Goal: Task Accomplishment & Management: Manage account settings

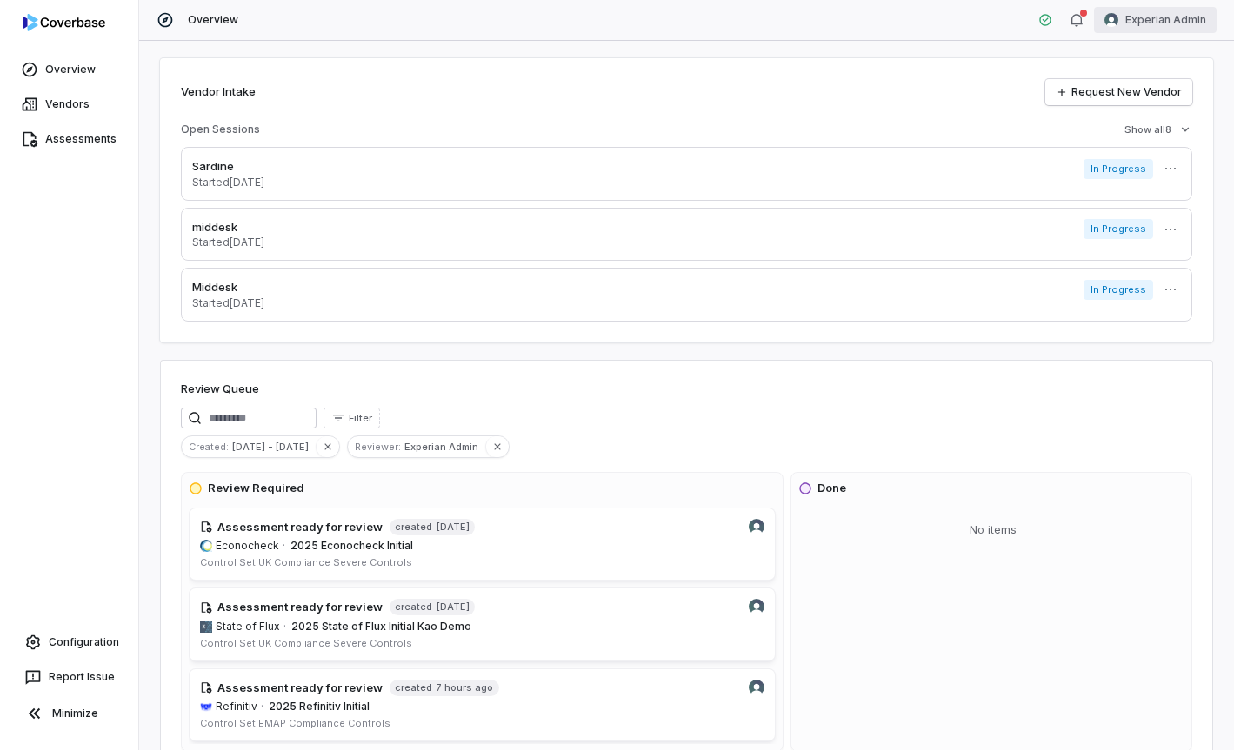
click at [1143, 18] on html "Overview Vendors Assessments Configuration Report Issue Minimize Overview Exper…" at bounding box center [617, 375] width 1234 height 750
click at [1156, 162] on div "Log out" at bounding box center [1142, 160] width 133 height 28
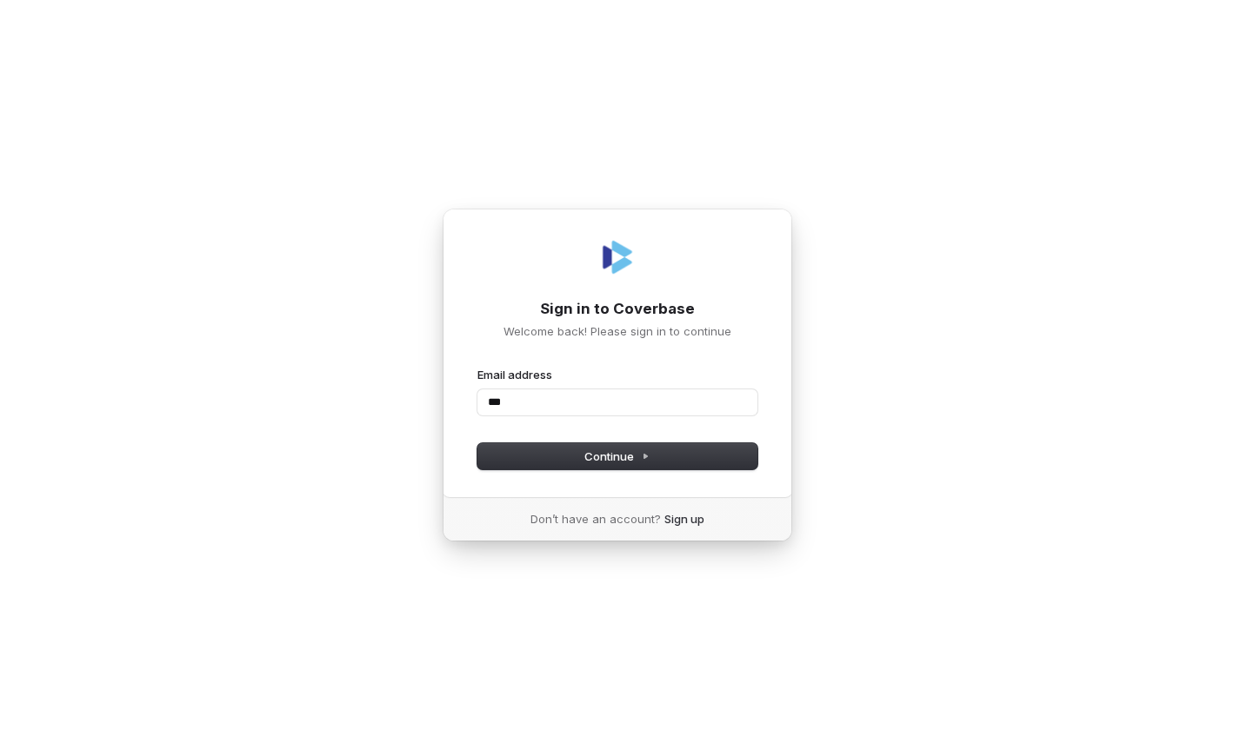
type input "****"
click at [0, 749] on com-1password-button at bounding box center [0, 750] width 0 height 0
type input "**********"
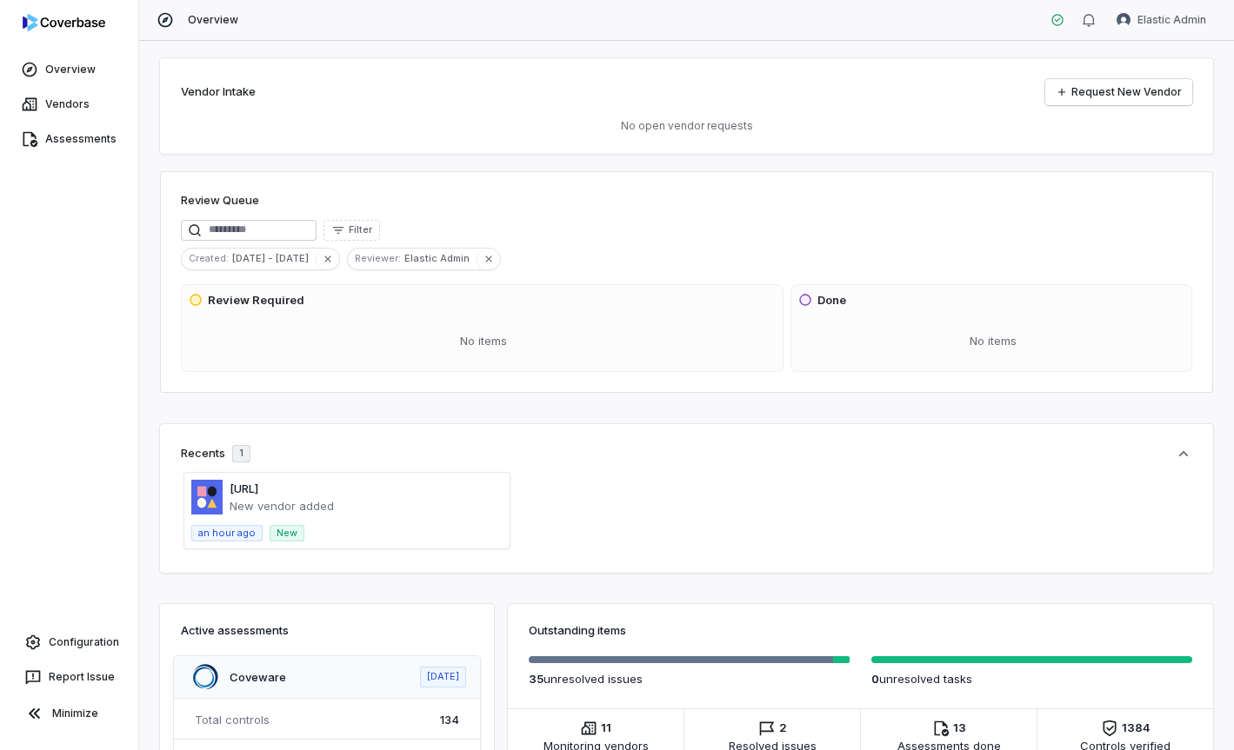
click at [297, 489] on span at bounding box center [346, 511] width 325 height 76
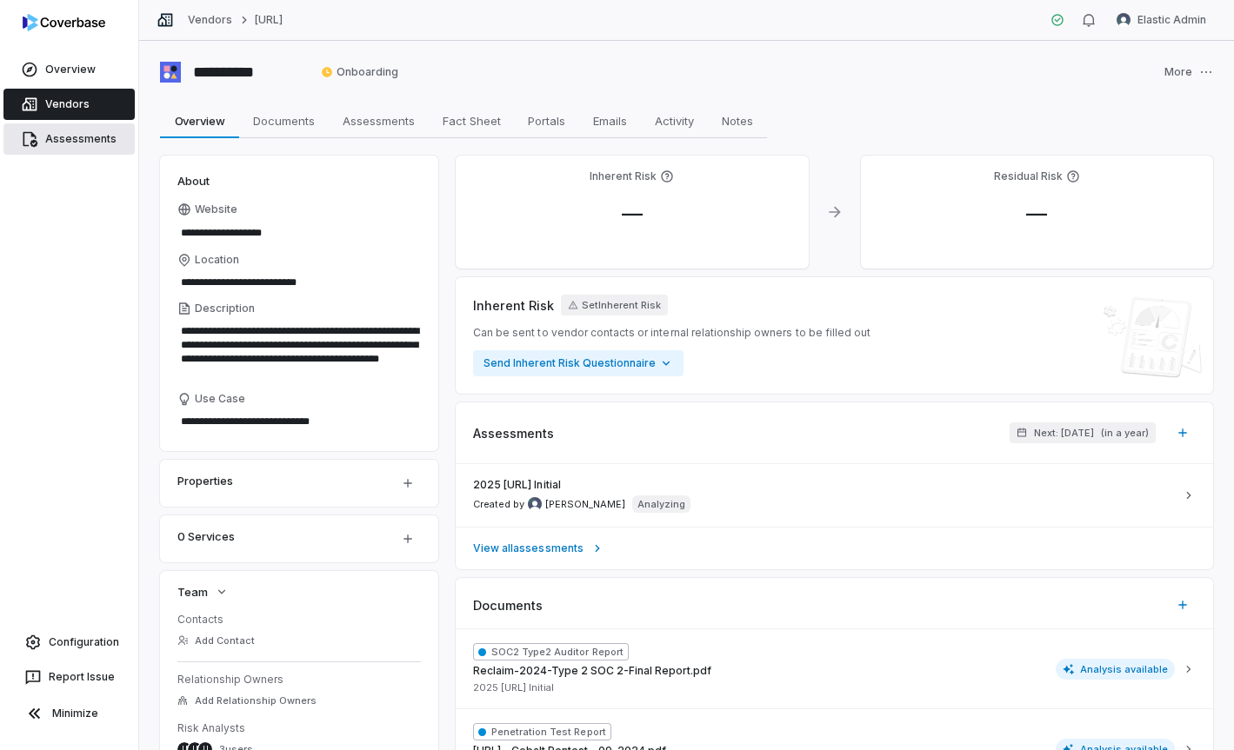
click at [89, 142] on link "Assessments" at bounding box center [68, 138] width 131 height 31
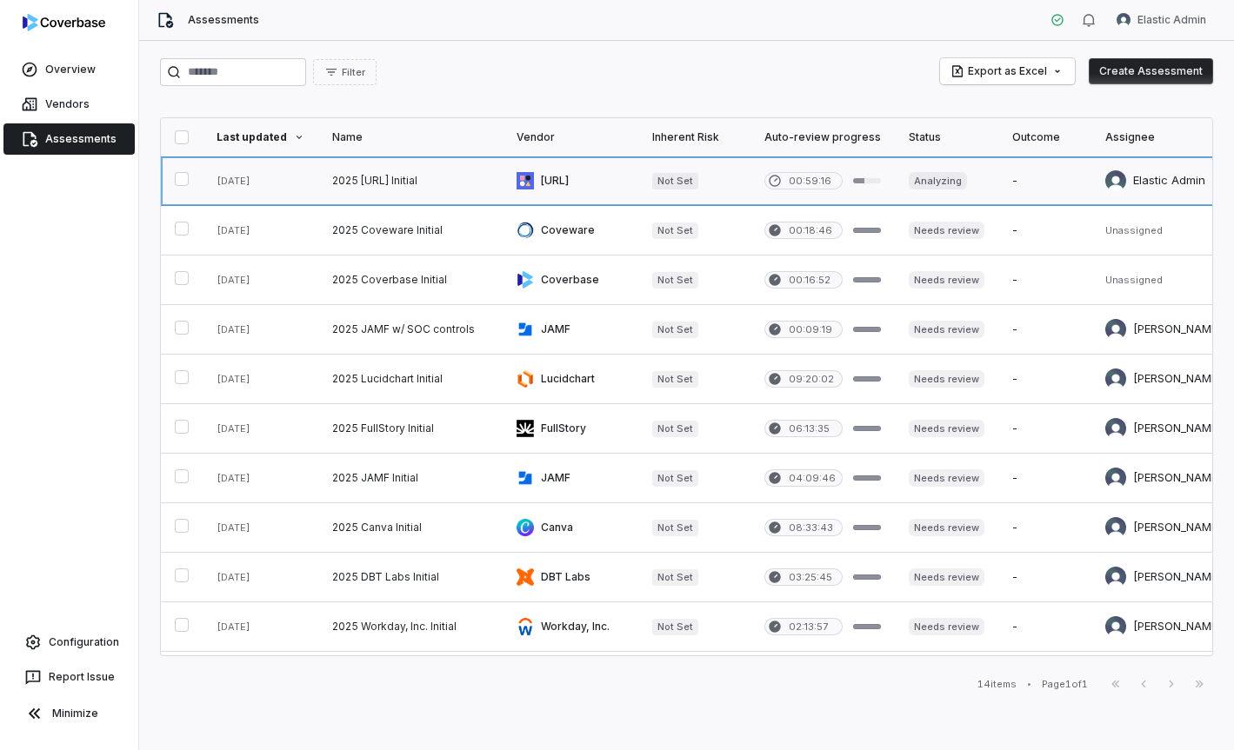
click at [345, 189] on link at bounding box center [410, 180] width 184 height 49
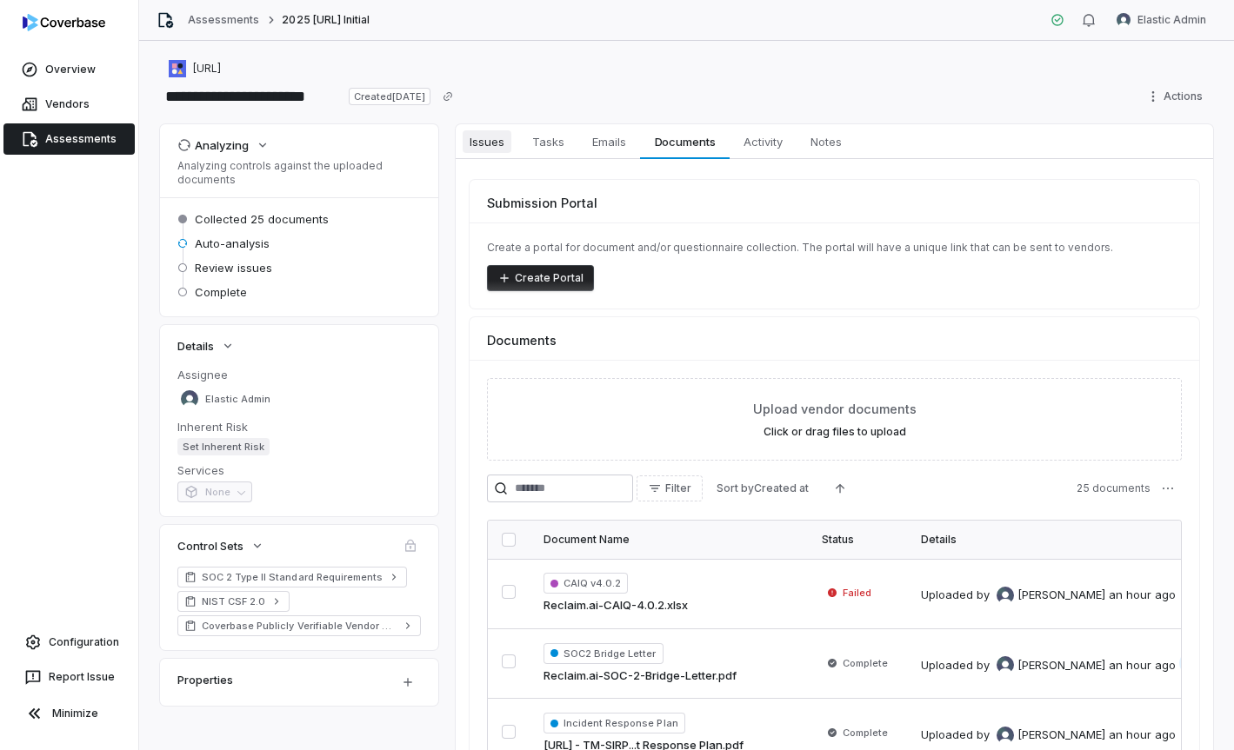
click at [488, 148] on span "Issues" at bounding box center [487, 141] width 49 height 23
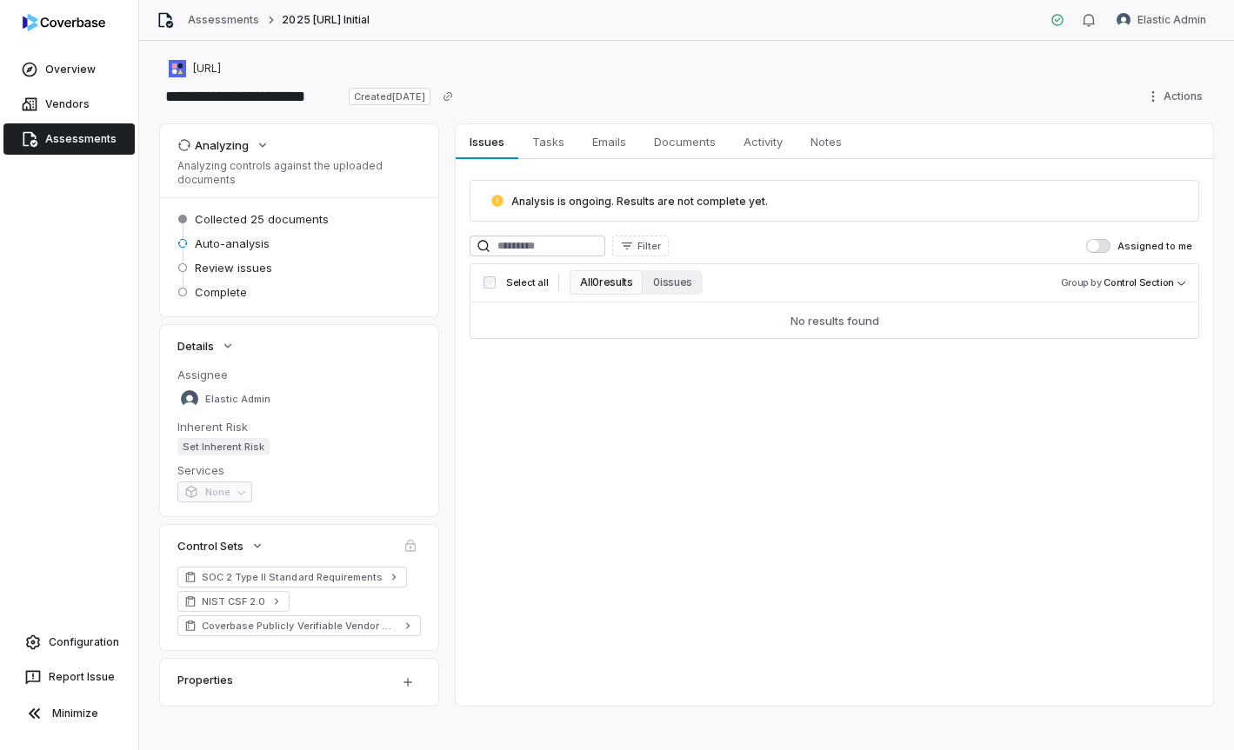
click at [246, 168] on p "Analyzing controls against the uploaded documents" at bounding box center [298, 173] width 243 height 28
click at [263, 145] on icon "button" at bounding box center [262, 145] width 7 height 4
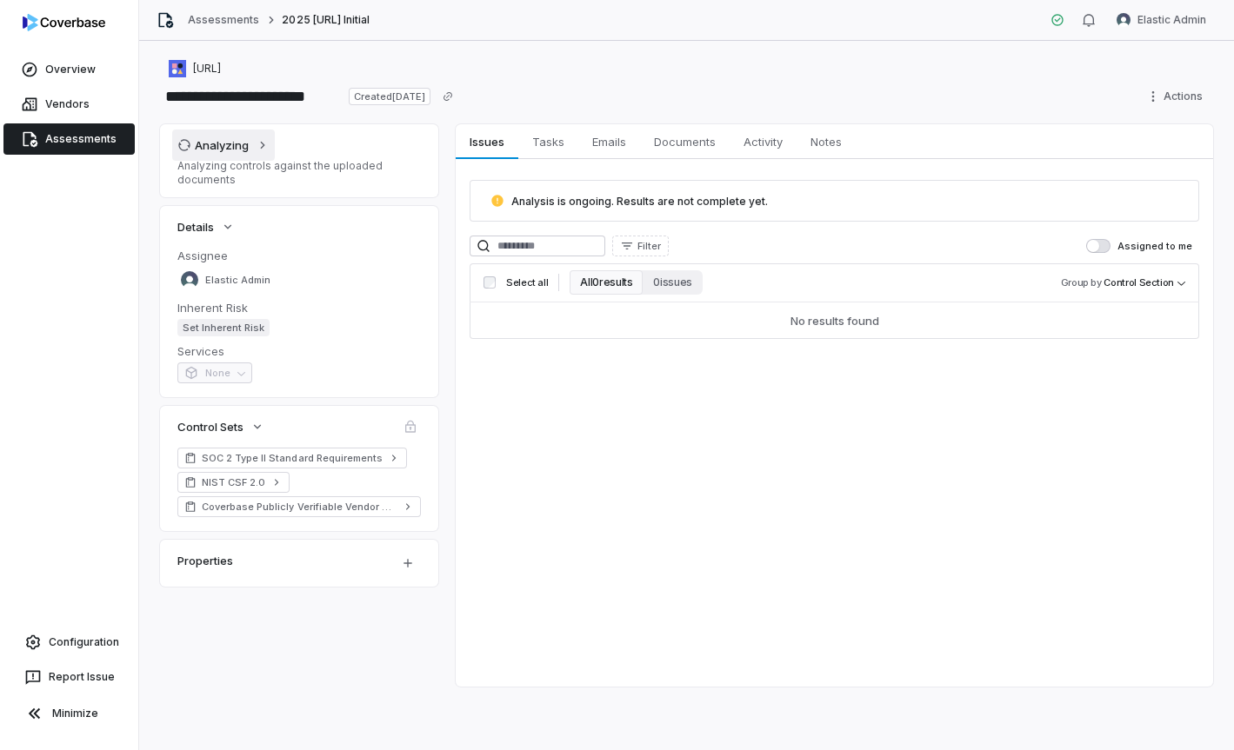
click at [262, 147] on icon "button" at bounding box center [263, 145] width 4 height 7
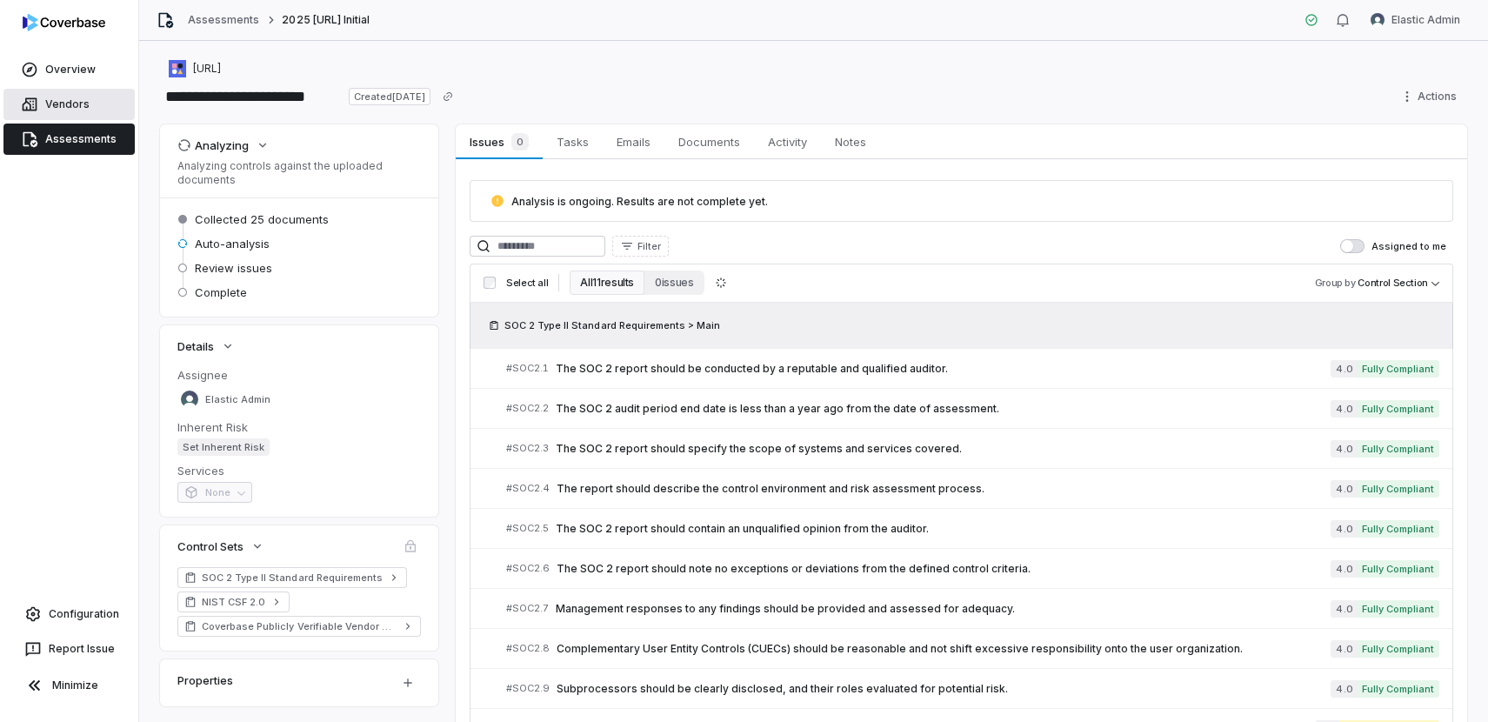
click at [72, 106] on link "Vendors" at bounding box center [68, 104] width 131 height 31
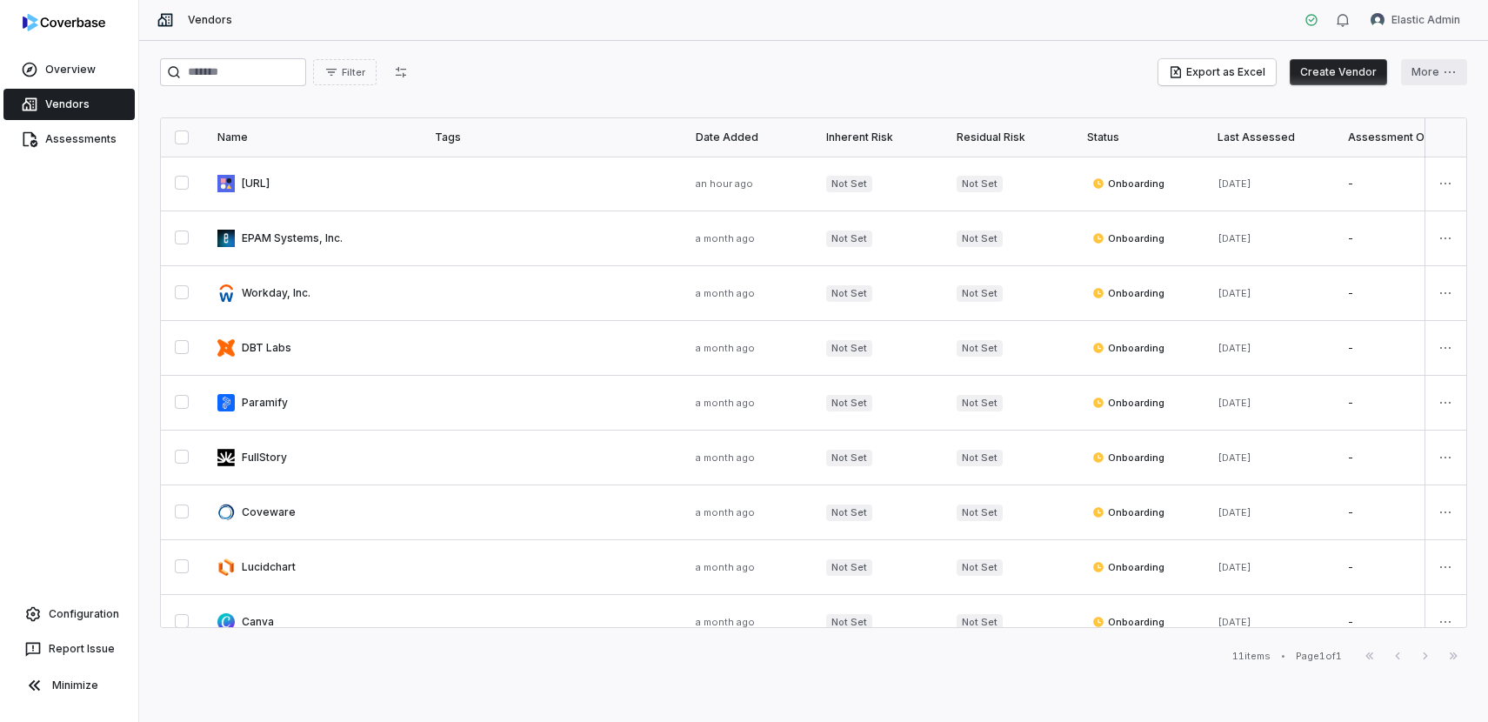
click at [1233, 77] on html "Overview Vendors Assessments Configuration Report Issue Minimize Vendors Elasti…" at bounding box center [744, 361] width 1488 height 722
click at [71, 613] on link "Configuration" at bounding box center [69, 613] width 124 height 31
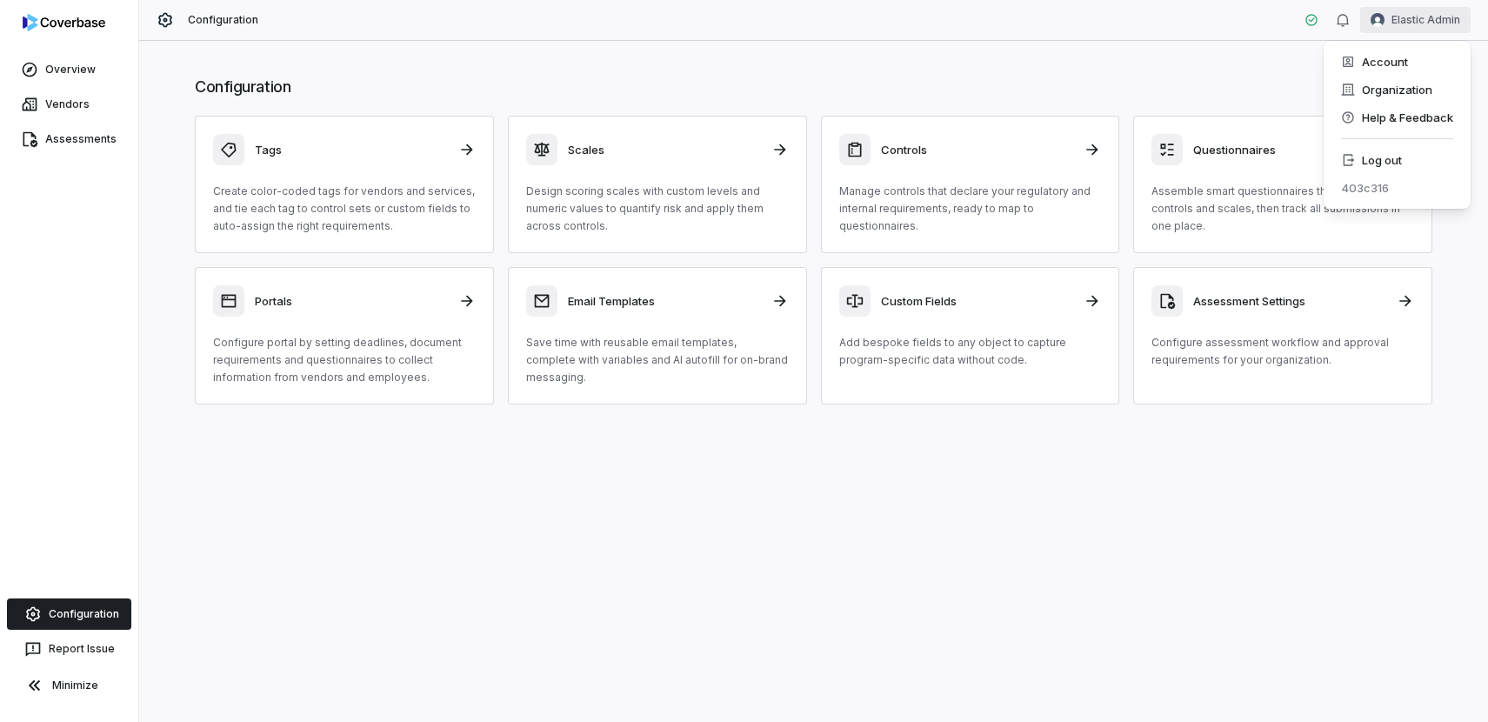
click at [1233, 23] on html "Overview Vendors Assessments Configuration Report Issue Minimize Configuration …" at bounding box center [744, 361] width 1488 height 722
click at [1233, 154] on div "Log out" at bounding box center [1396, 160] width 133 height 28
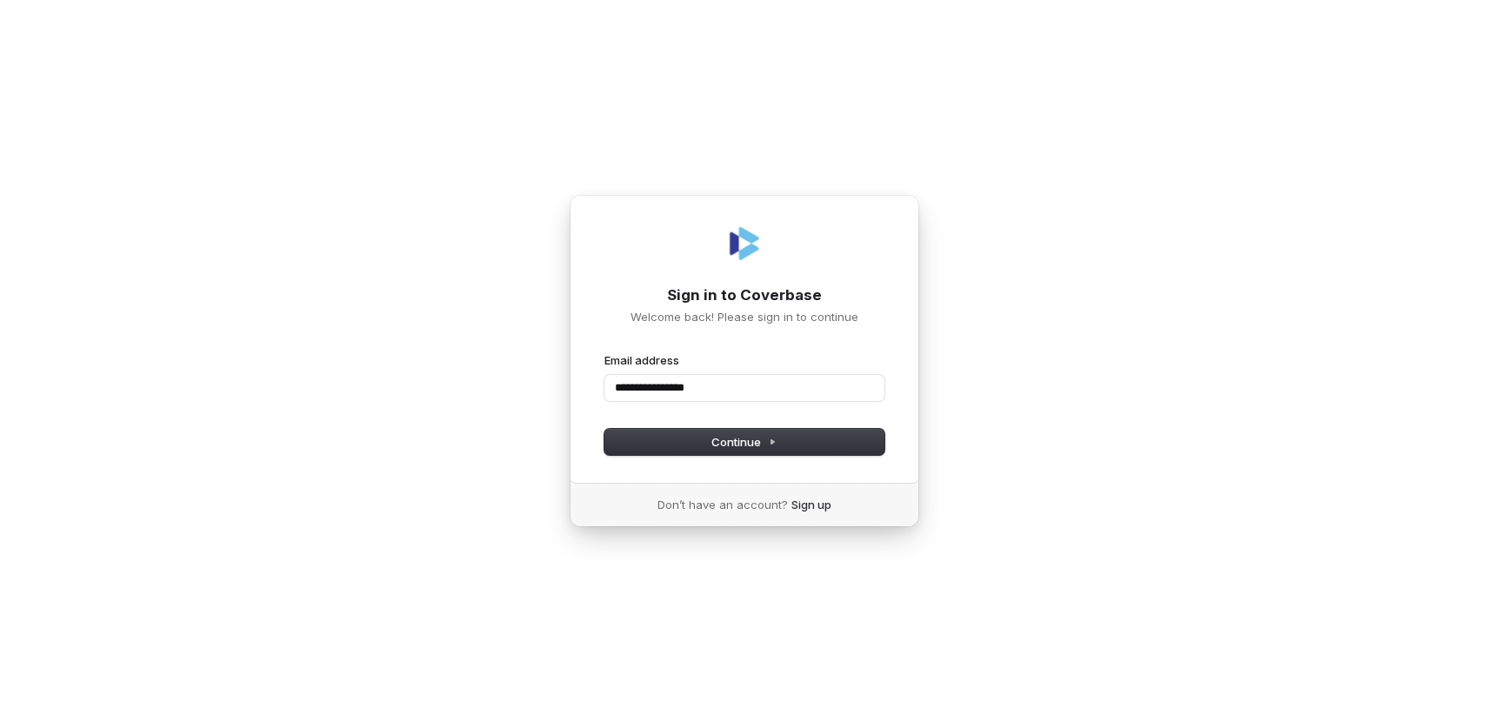
type input "**********"
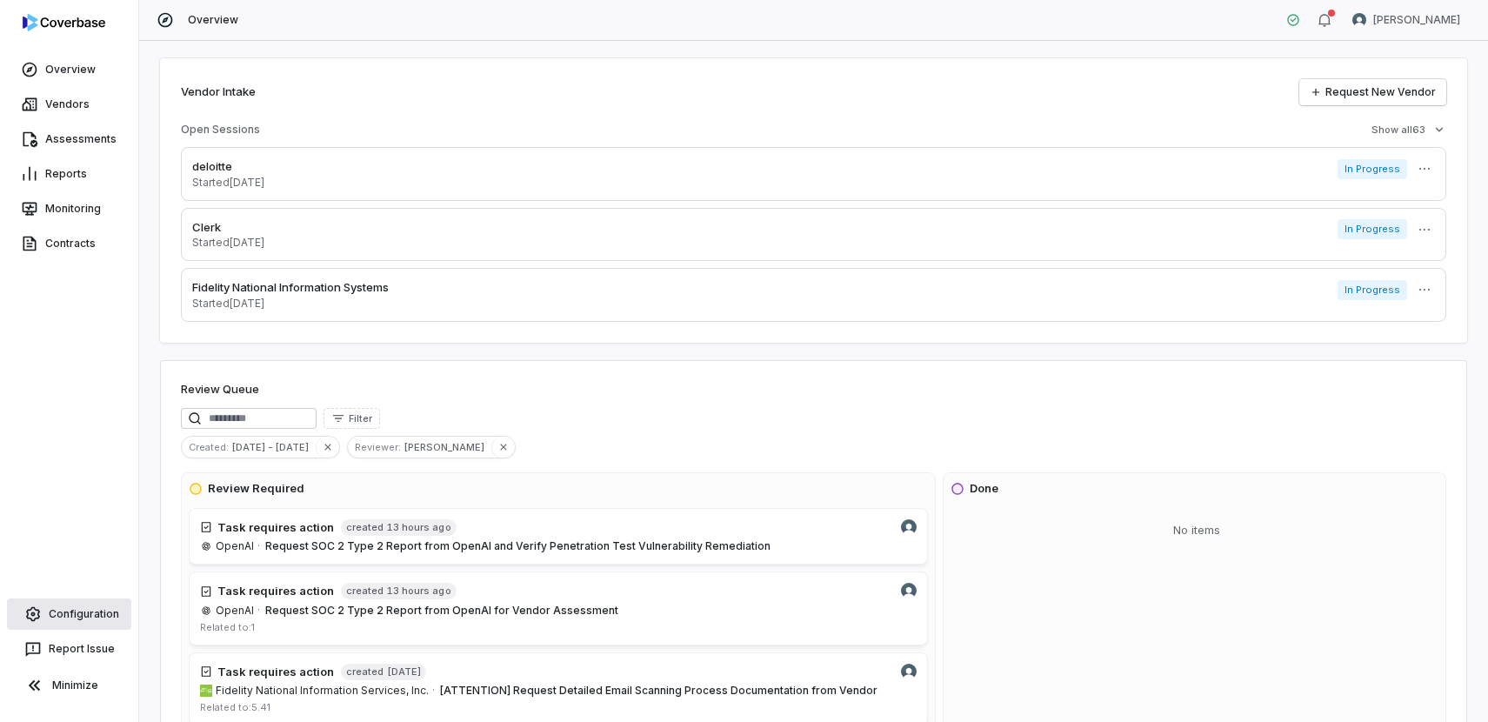
click at [83, 618] on link "Configuration" at bounding box center [69, 613] width 124 height 31
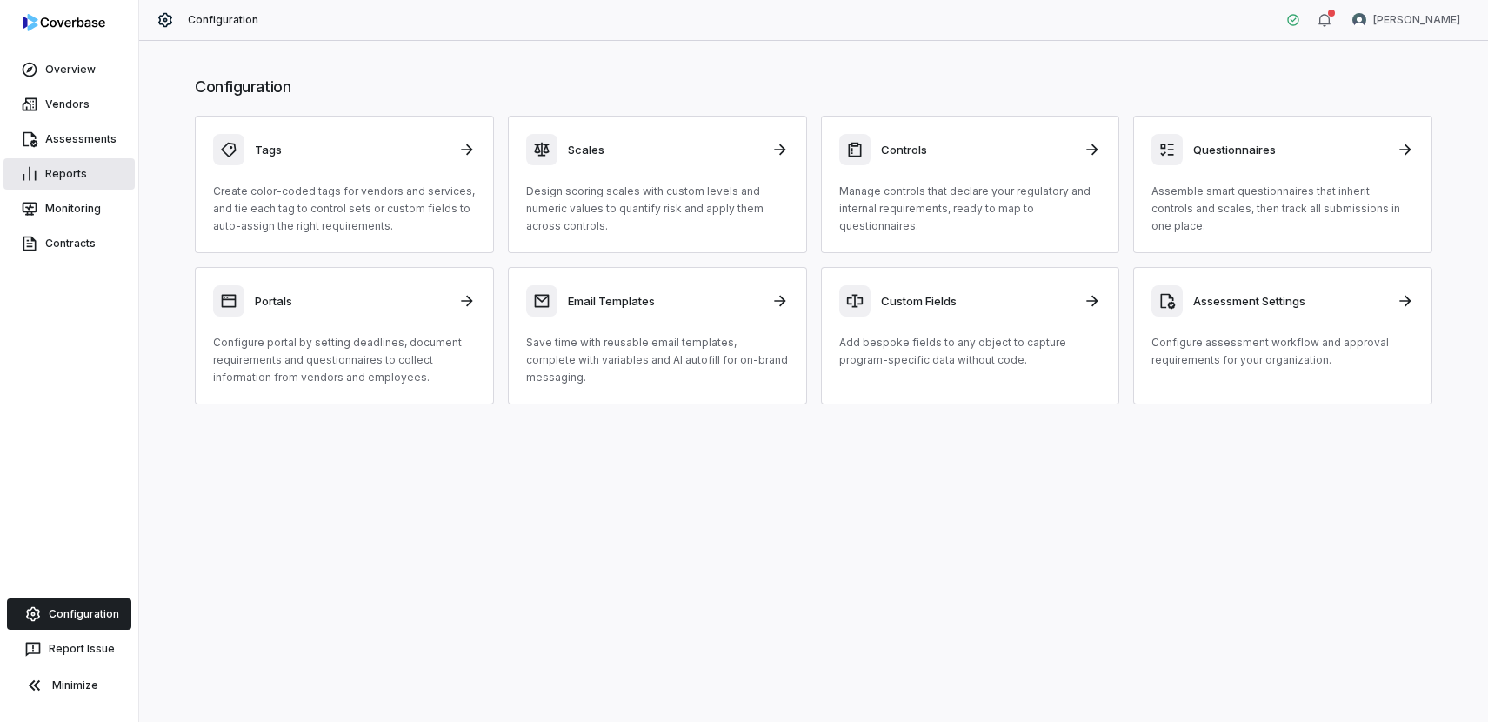
click at [61, 175] on link "Reports" at bounding box center [68, 173] width 131 height 31
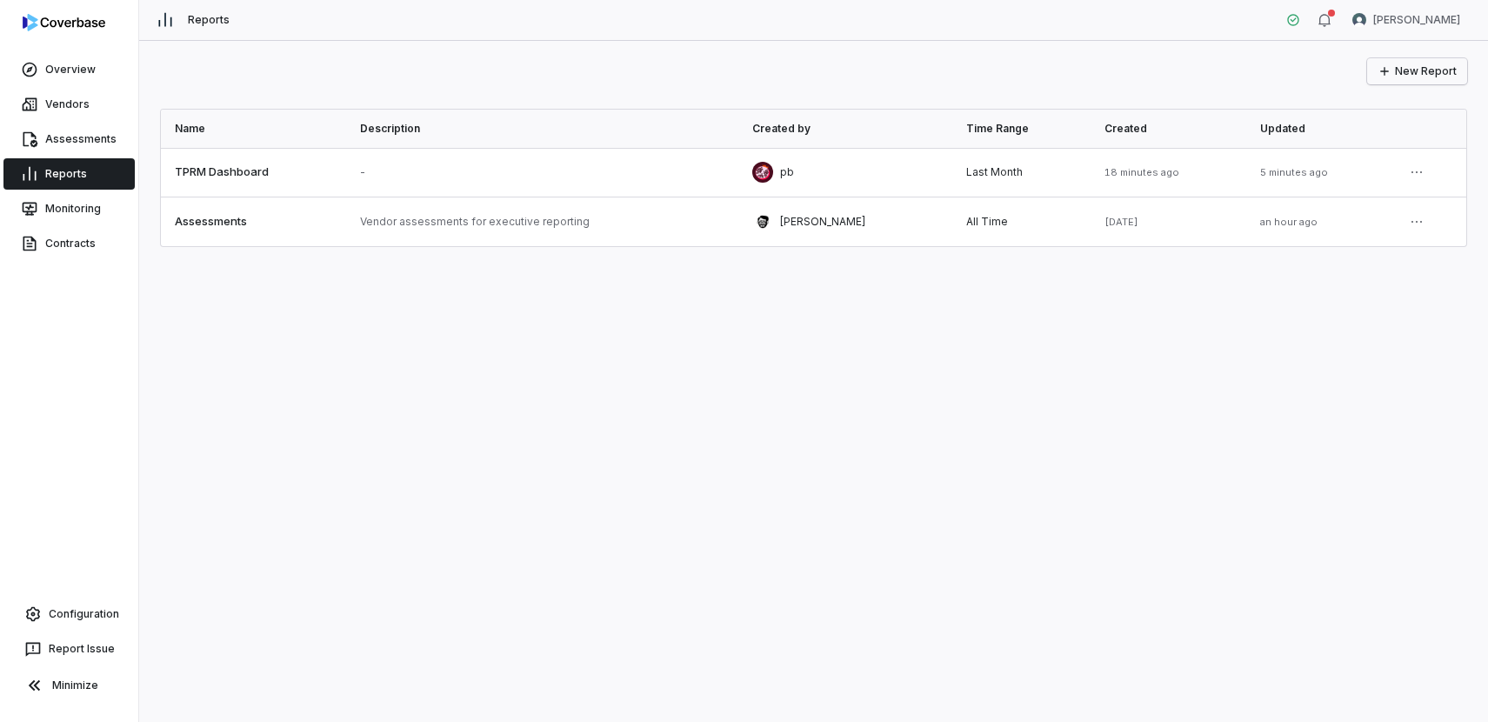
click at [1384, 76] on icon "button" at bounding box center [1384, 71] width 14 height 14
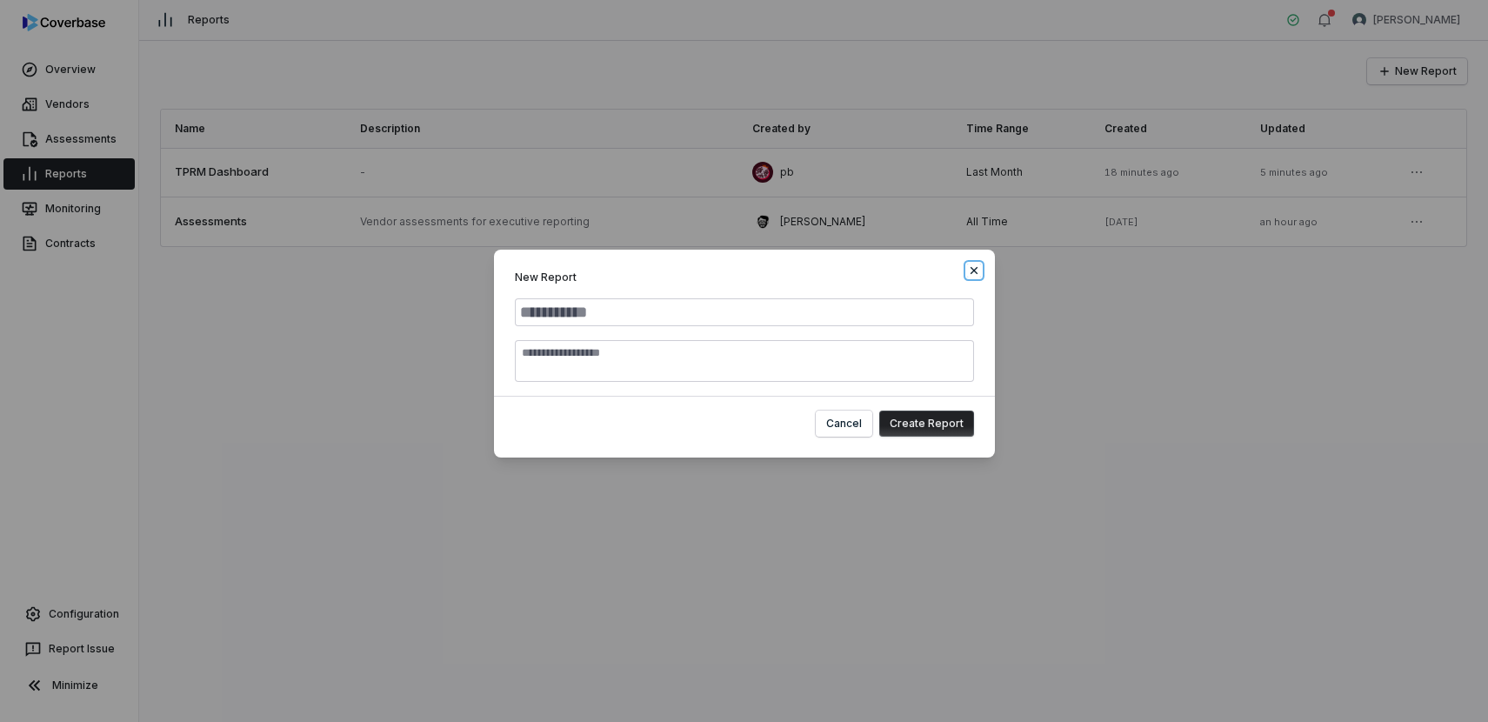
click at [980, 271] on icon "button" at bounding box center [974, 270] width 14 height 14
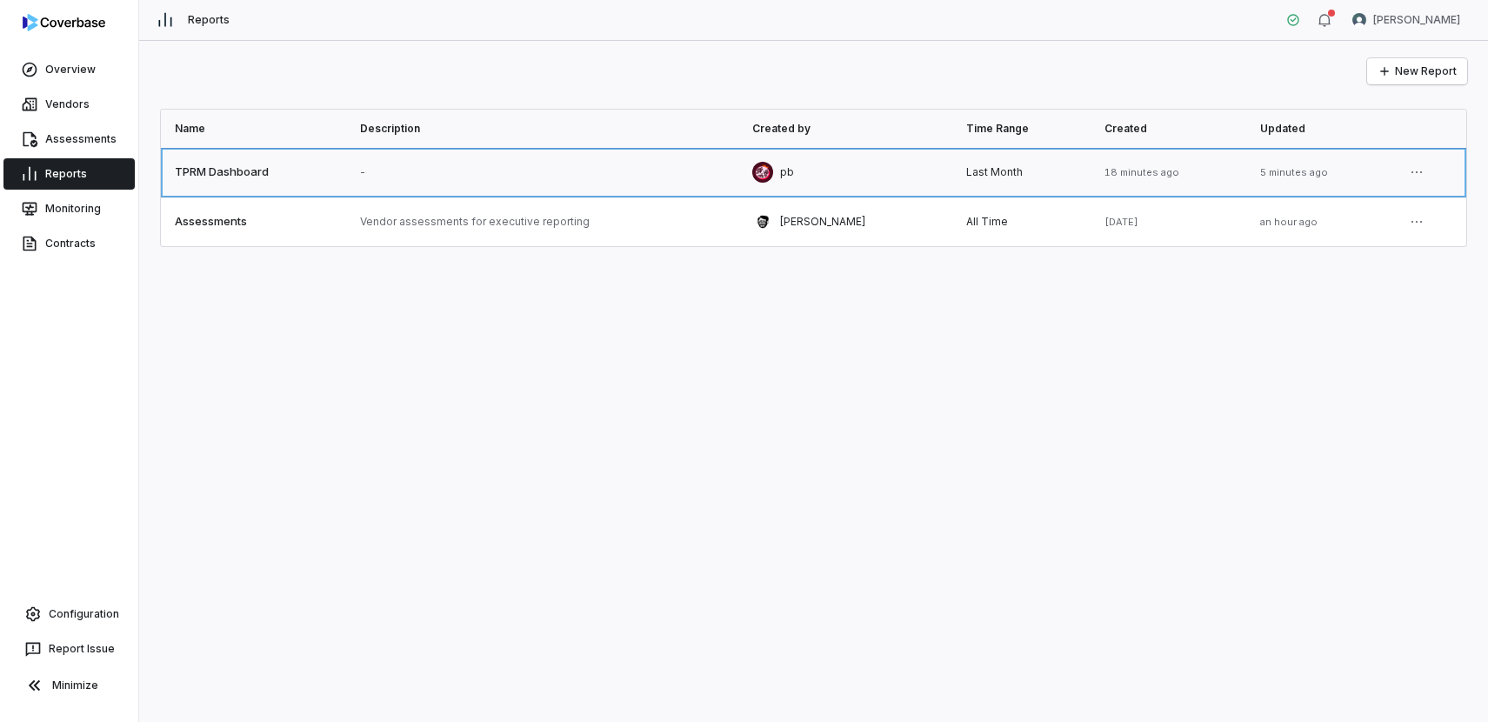
click at [212, 173] on link at bounding box center [253, 172] width 185 height 49
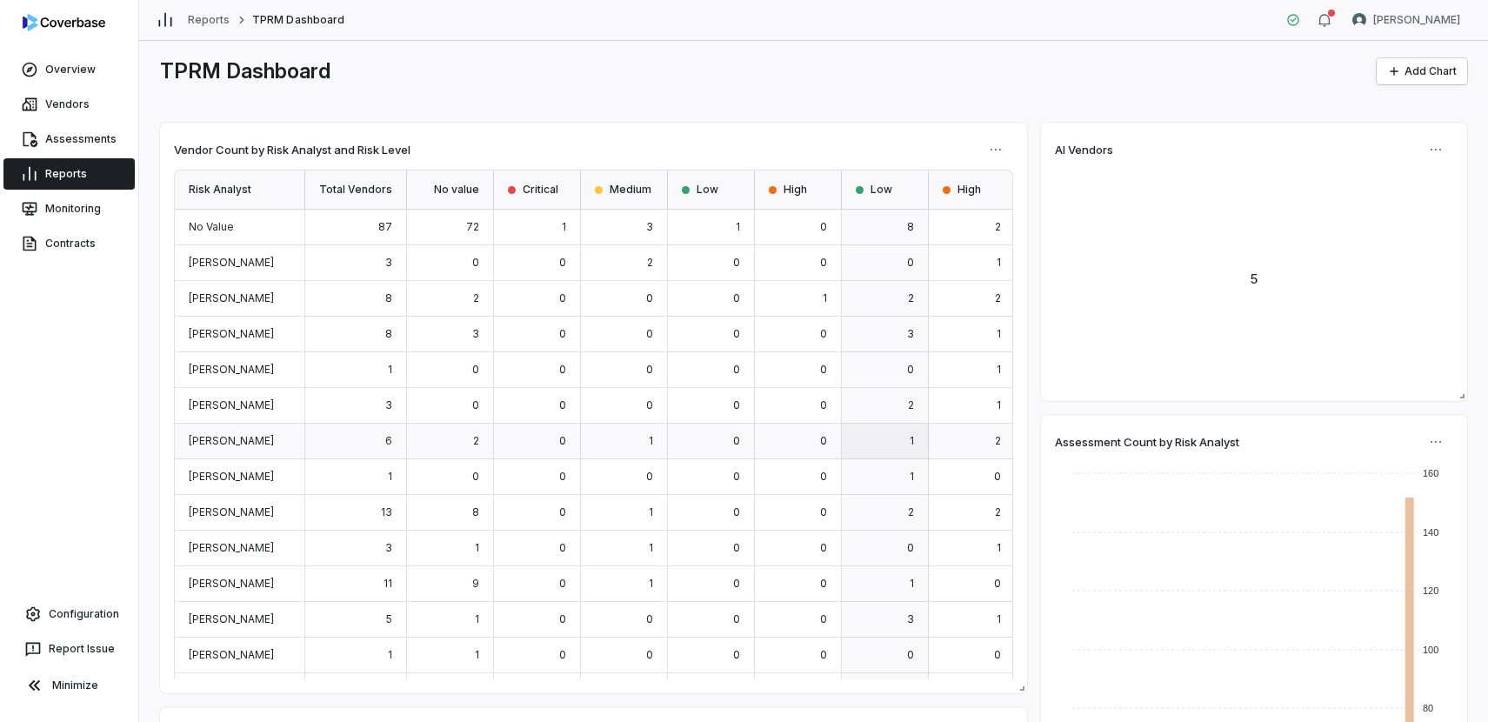
scroll to position [263, 0]
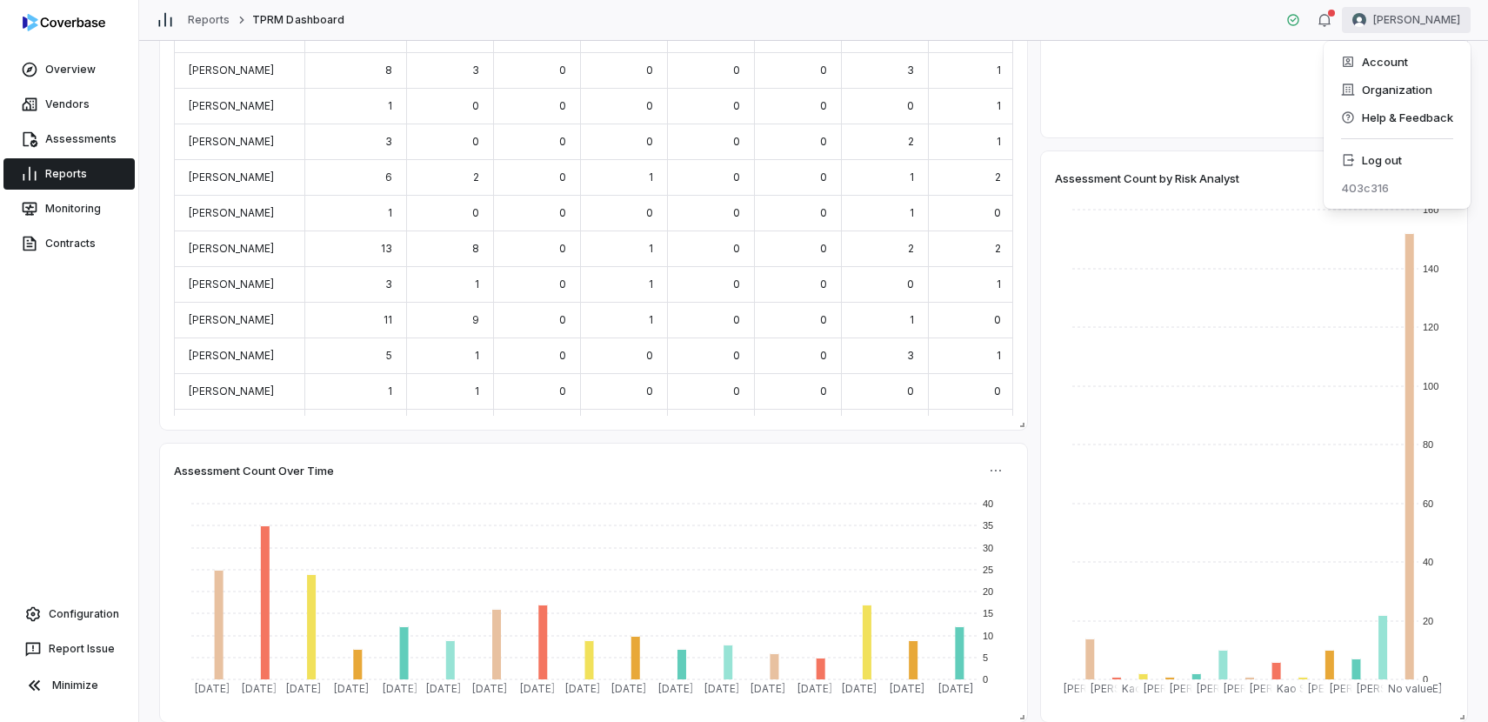
click at [1382, 26] on html "Overview Vendors Assessments Reports Monitoring Contracts Configuration Report …" at bounding box center [744, 361] width 1488 height 722
click at [1376, 161] on div "Log out" at bounding box center [1396, 160] width 133 height 28
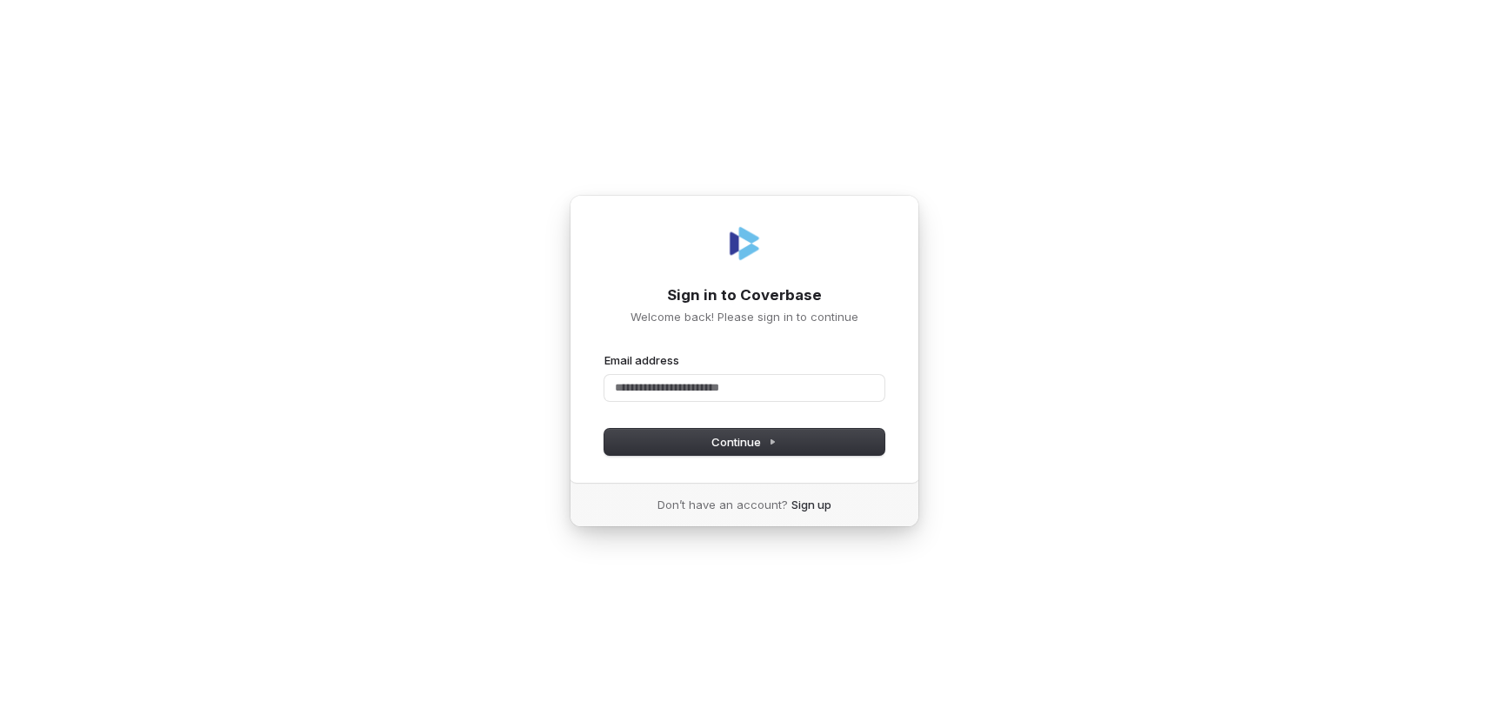
click at [1023, 137] on div "Sign in to Coverbase Welcome back! Please sign in to continue Email address Pas…" at bounding box center [744, 361] width 1488 height 722
type input "**********"
